Goal: Navigation & Orientation: Understand site structure

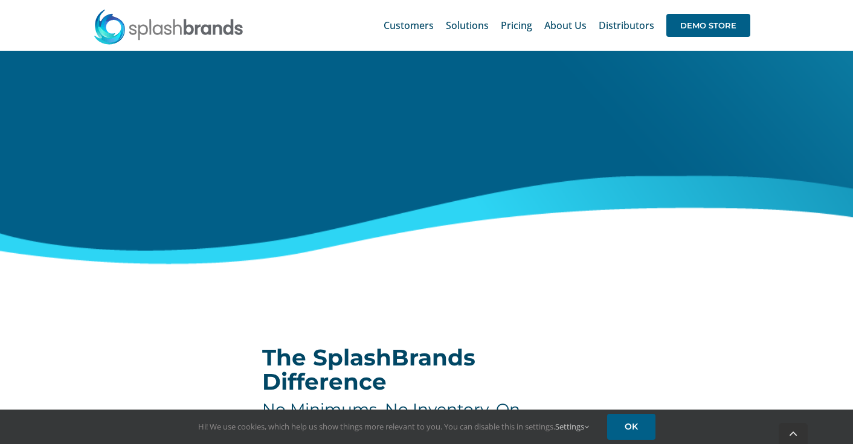
scroll to position [565, 0]
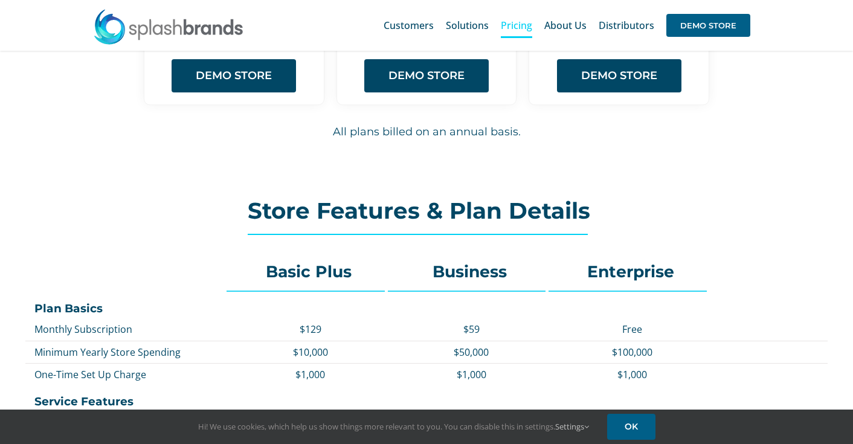
scroll to position [328, 0]
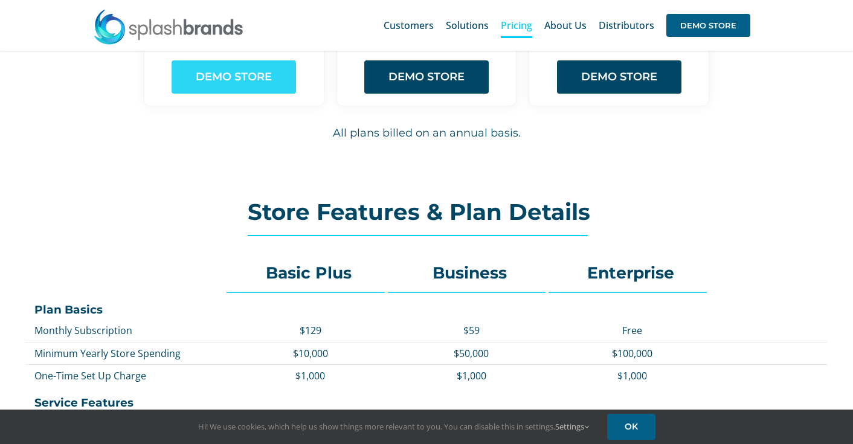
click at [253, 73] on span "DEMO STORE" at bounding box center [234, 77] width 76 height 13
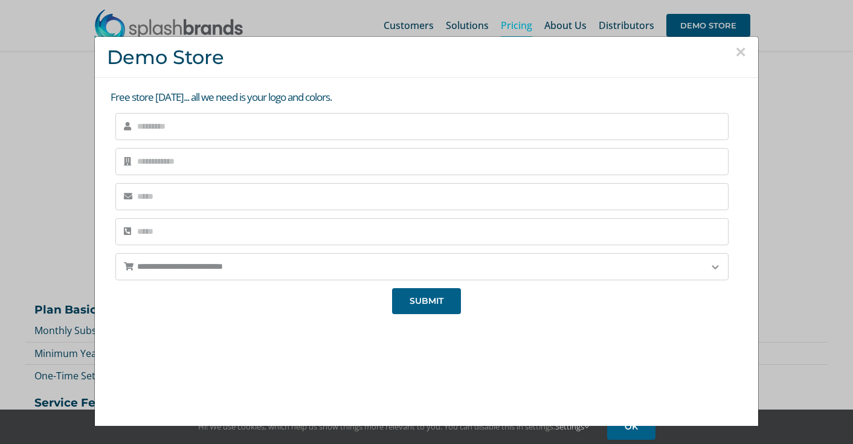
click at [737, 50] on button "×" at bounding box center [741, 52] width 11 height 18
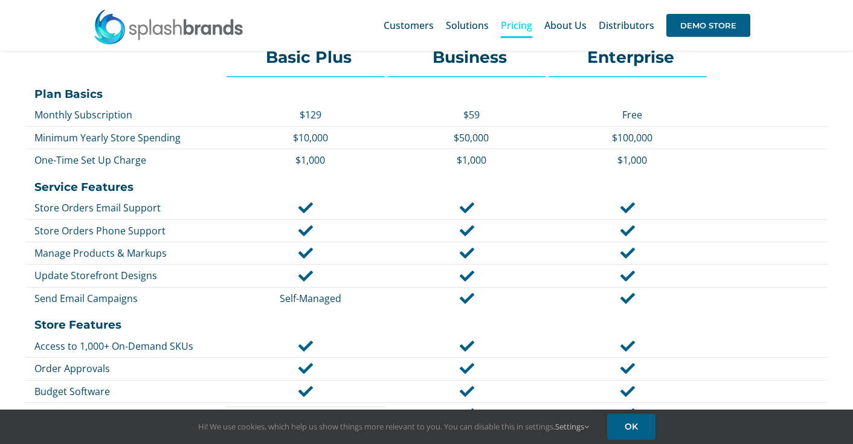
scroll to position [0, 0]
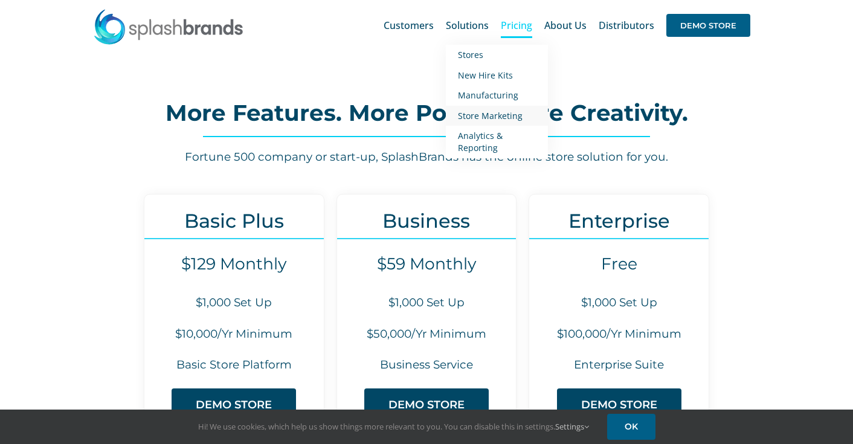
click at [504, 114] on span "Store Marketing" at bounding box center [490, 115] width 65 height 11
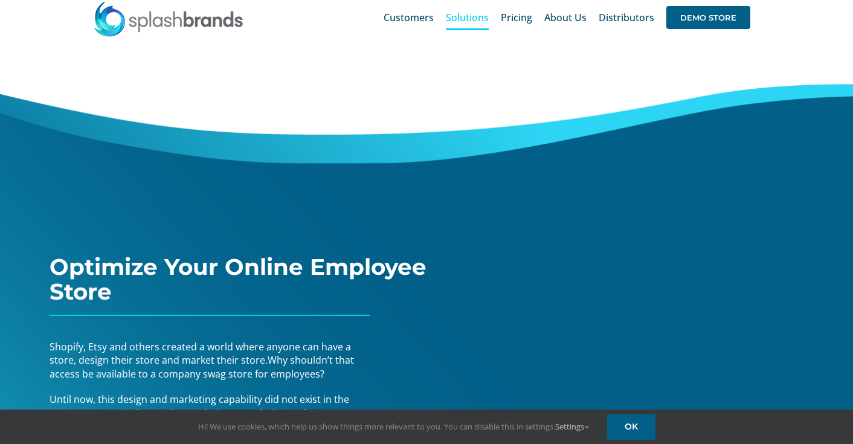
scroll to position [13, 0]
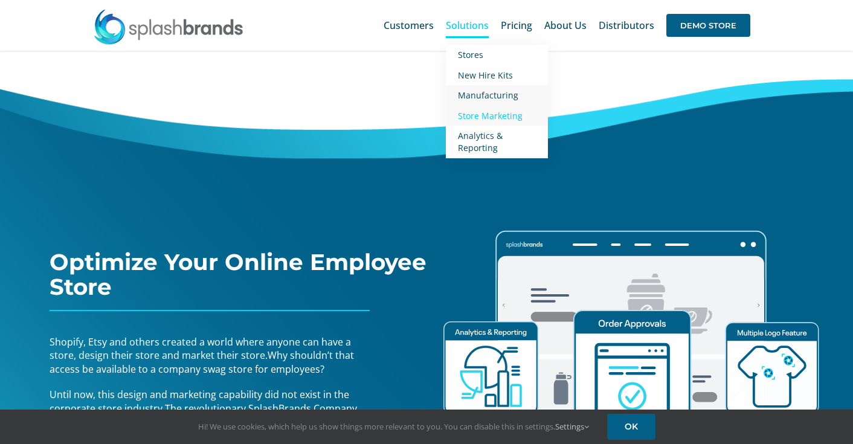
click at [482, 93] on span "Manufacturing" at bounding box center [488, 94] width 60 height 11
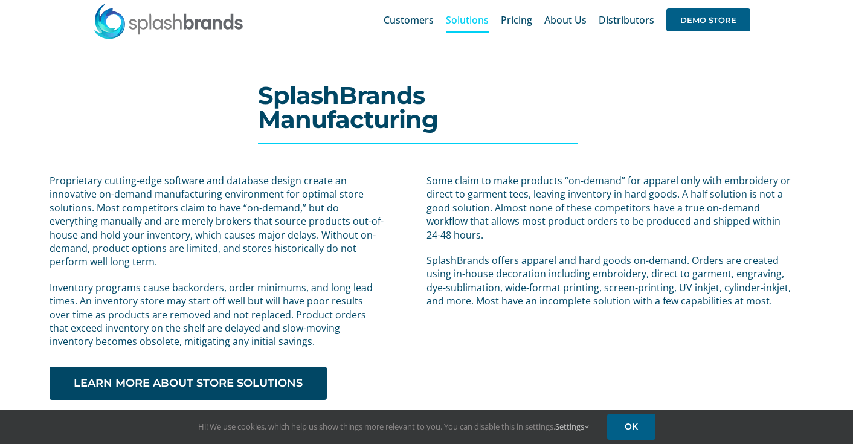
scroll to position [56, 0]
